Goal: Task Accomplishment & Management: Use online tool/utility

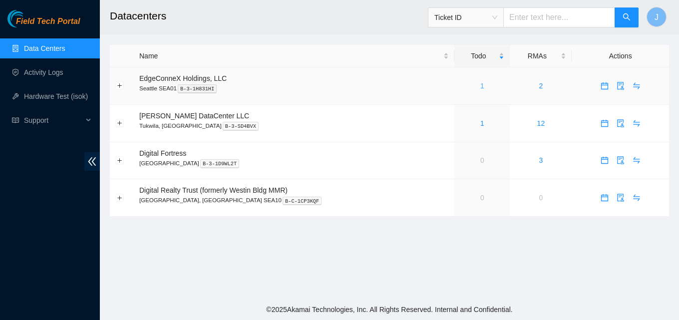
click at [480, 89] on link "1" at bounding box center [482, 86] width 4 height 8
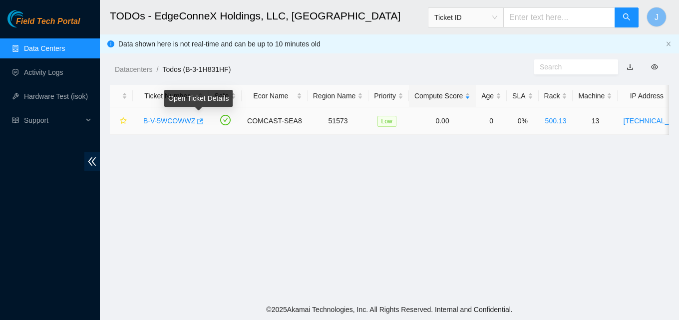
click at [200, 121] on icon "button" at bounding box center [200, 120] width 6 height 5
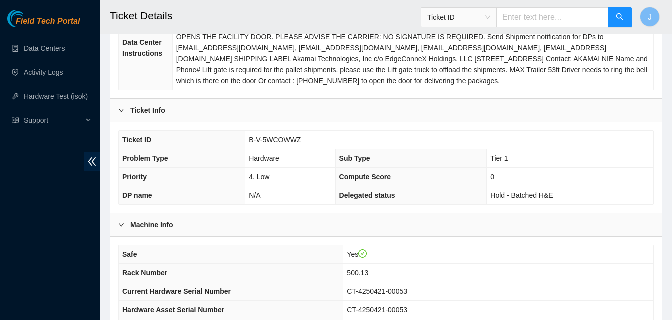
scroll to position [402, 0]
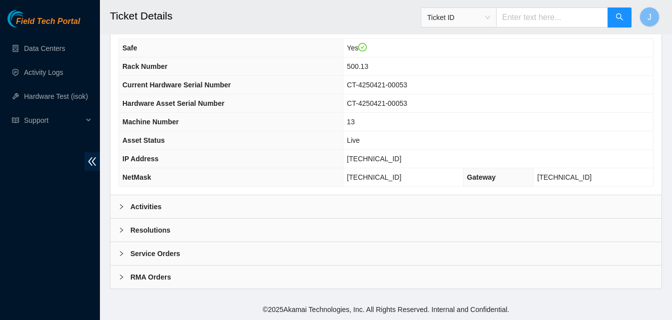
click at [492, 209] on div "Activities" at bounding box center [385, 206] width 551 height 23
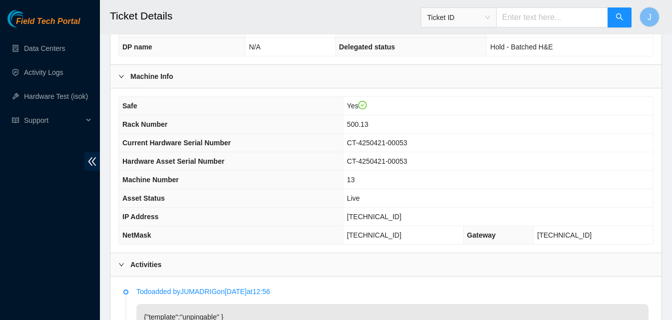
scroll to position [348, 0]
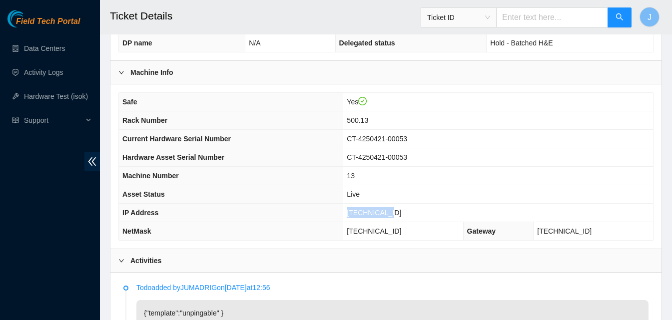
drag, startPoint x: 428, startPoint y: 211, endPoint x: 355, endPoint y: 217, distance: 73.7
click at [355, 217] on tr "IP Address 23.32.46.214" at bounding box center [386, 213] width 534 height 18
copy tr "23.32.46.214"
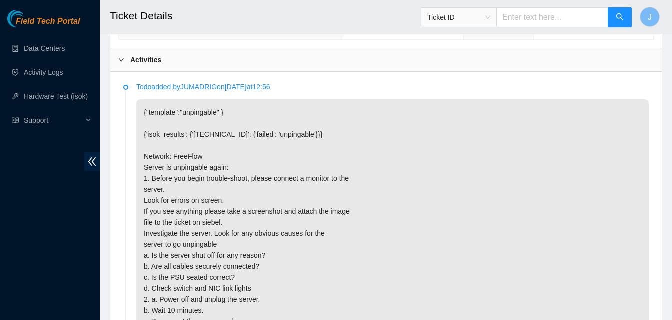
scroll to position [544, 0]
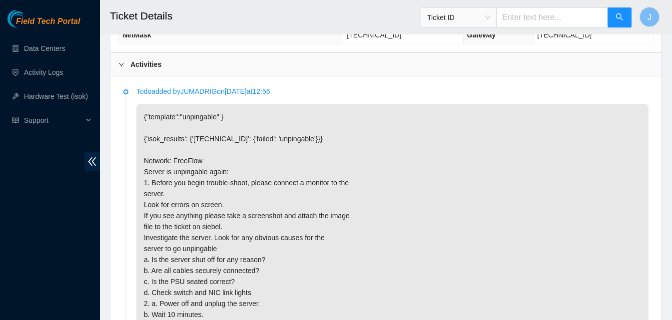
click at [343, 73] on div "Activities" at bounding box center [385, 64] width 551 height 23
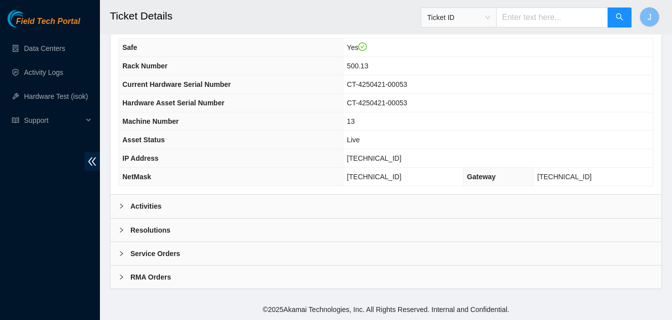
scroll to position [402, 0]
click at [449, 222] on div "Resolutions" at bounding box center [385, 230] width 551 height 23
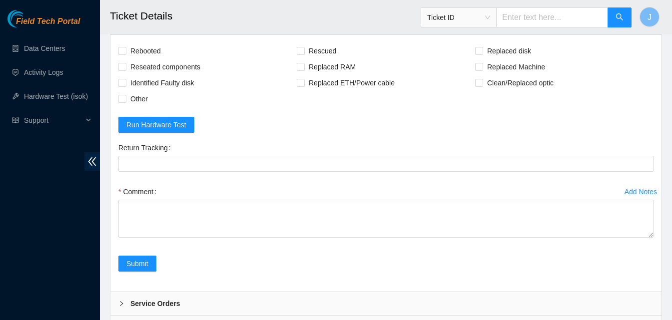
scroll to position [618, 0]
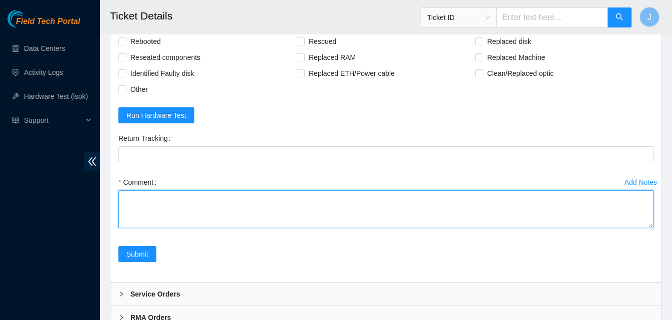
click at [444, 200] on textarea "Comment" at bounding box center [385, 209] width 535 height 38
type textarea "r"
type textarea "power cycled for 10 min rescued ran isok passed."
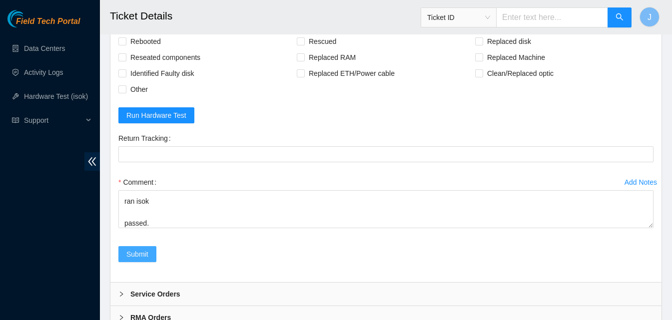
click at [137, 255] on span "Submit" at bounding box center [137, 254] width 22 height 11
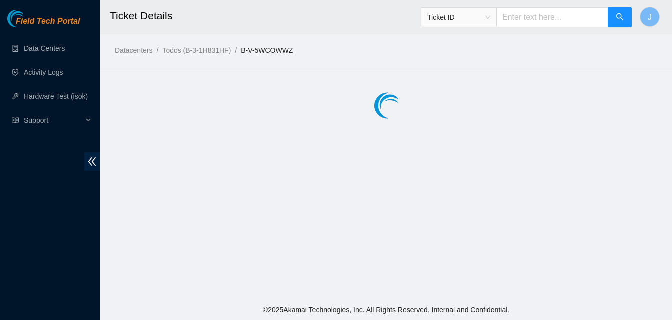
scroll to position [0, 0]
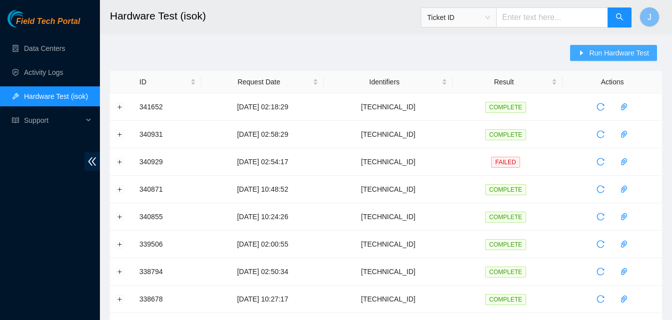
click at [637, 56] on span "Run Hardware Test" at bounding box center [619, 52] width 60 height 11
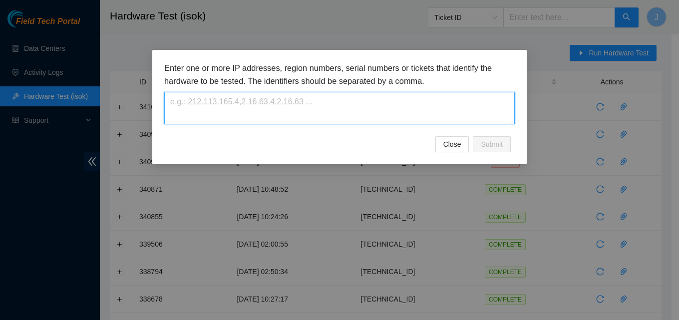
click at [364, 104] on textarea at bounding box center [339, 108] width 351 height 32
paste textarea "[TECHNICAL_ID]"
type textarea "[TECHNICAL_ID]"
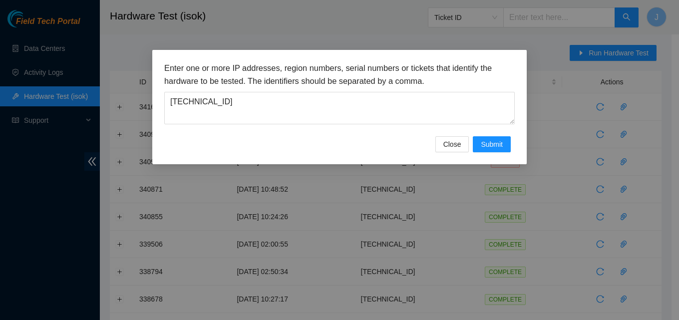
click at [404, 71] on h3 "Enter one or more IP addresses, region numbers, serial numbers or tickets that …" at bounding box center [339, 74] width 351 height 25
click at [492, 146] on span "Submit" at bounding box center [492, 144] width 22 height 11
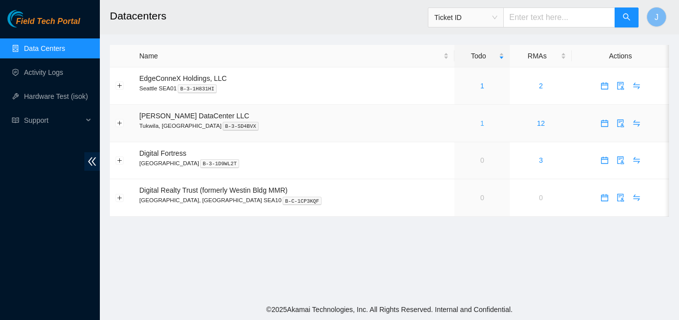
click at [480, 123] on link "1" at bounding box center [482, 123] width 4 height 8
